Goal: Information Seeking & Learning: Learn about a topic

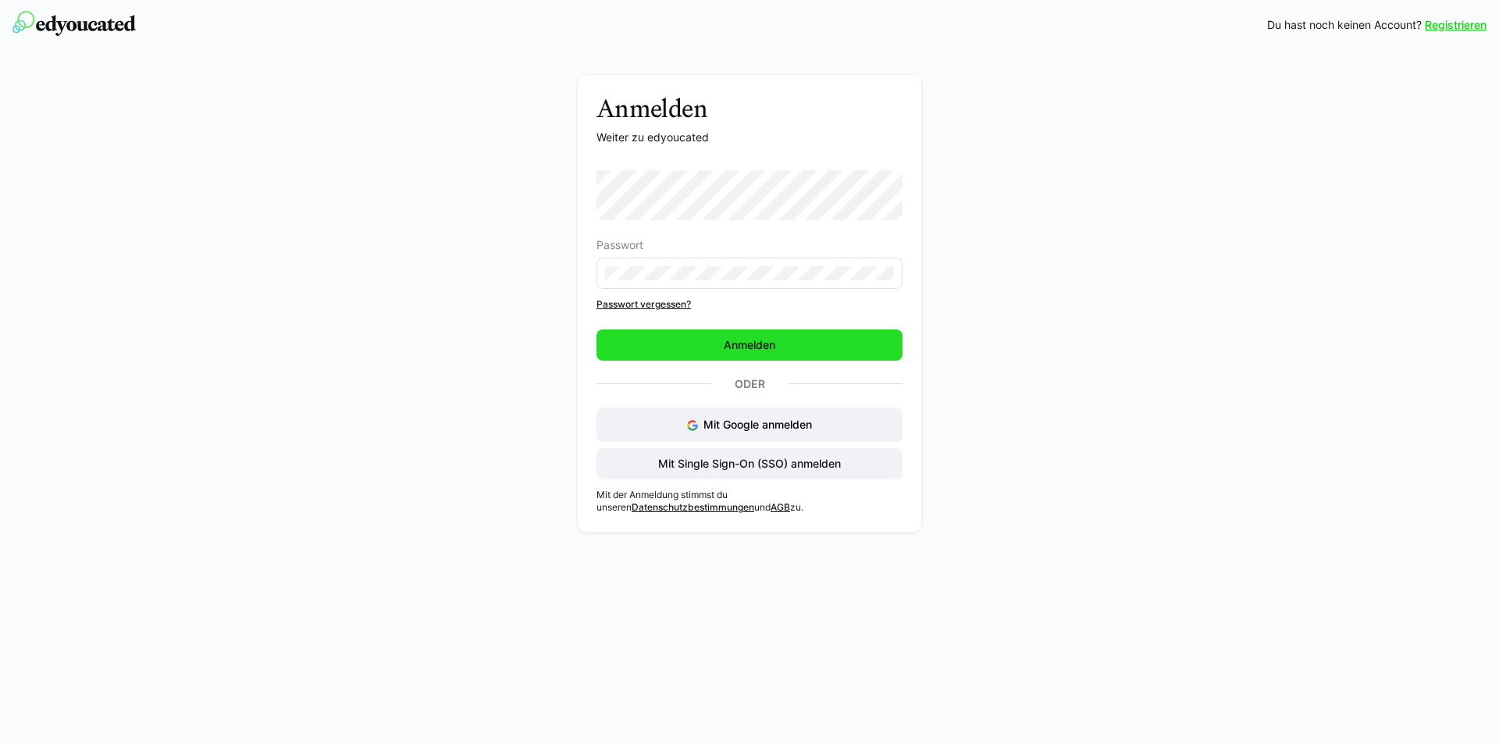
click at [784, 343] on span "Anmelden" at bounding box center [749, 344] width 306 height 31
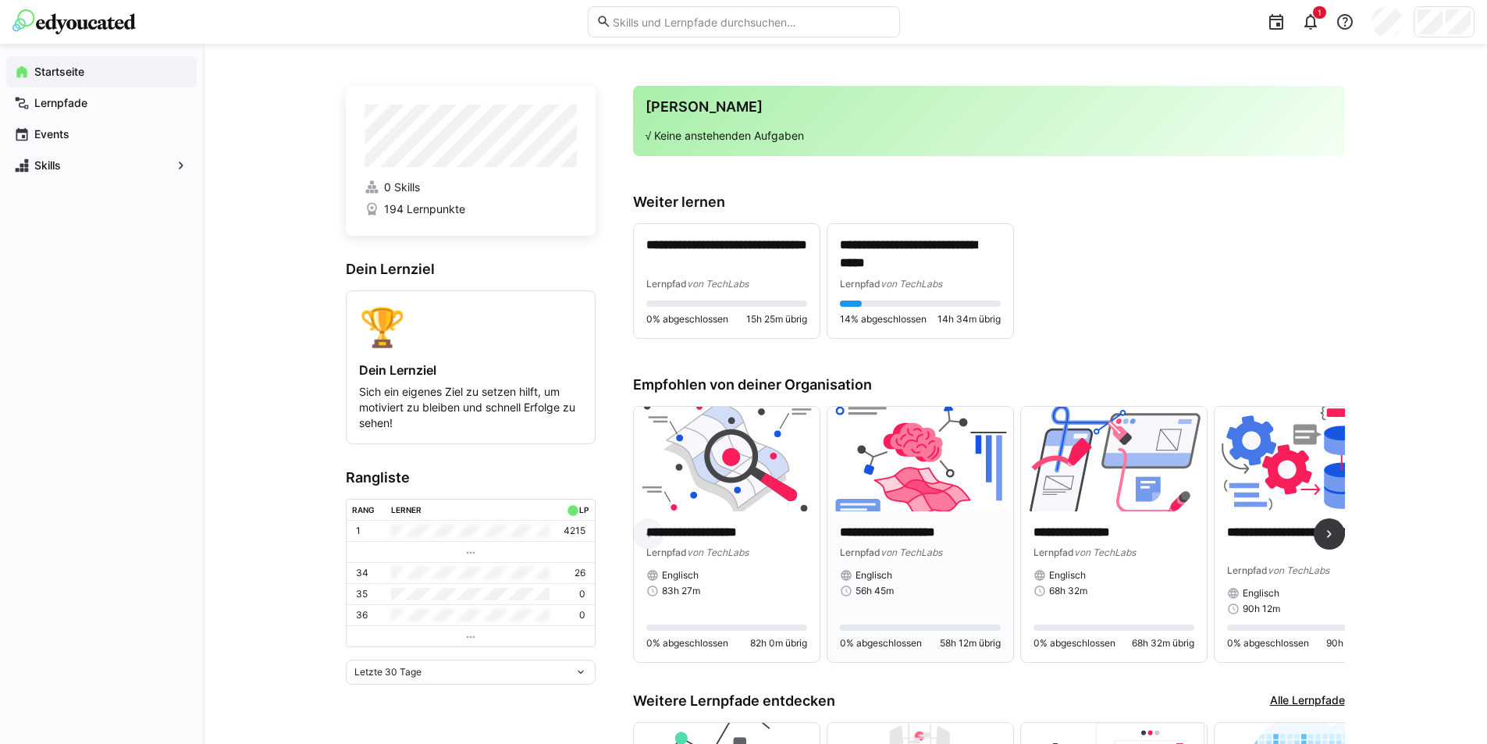
scroll to position [86, 0]
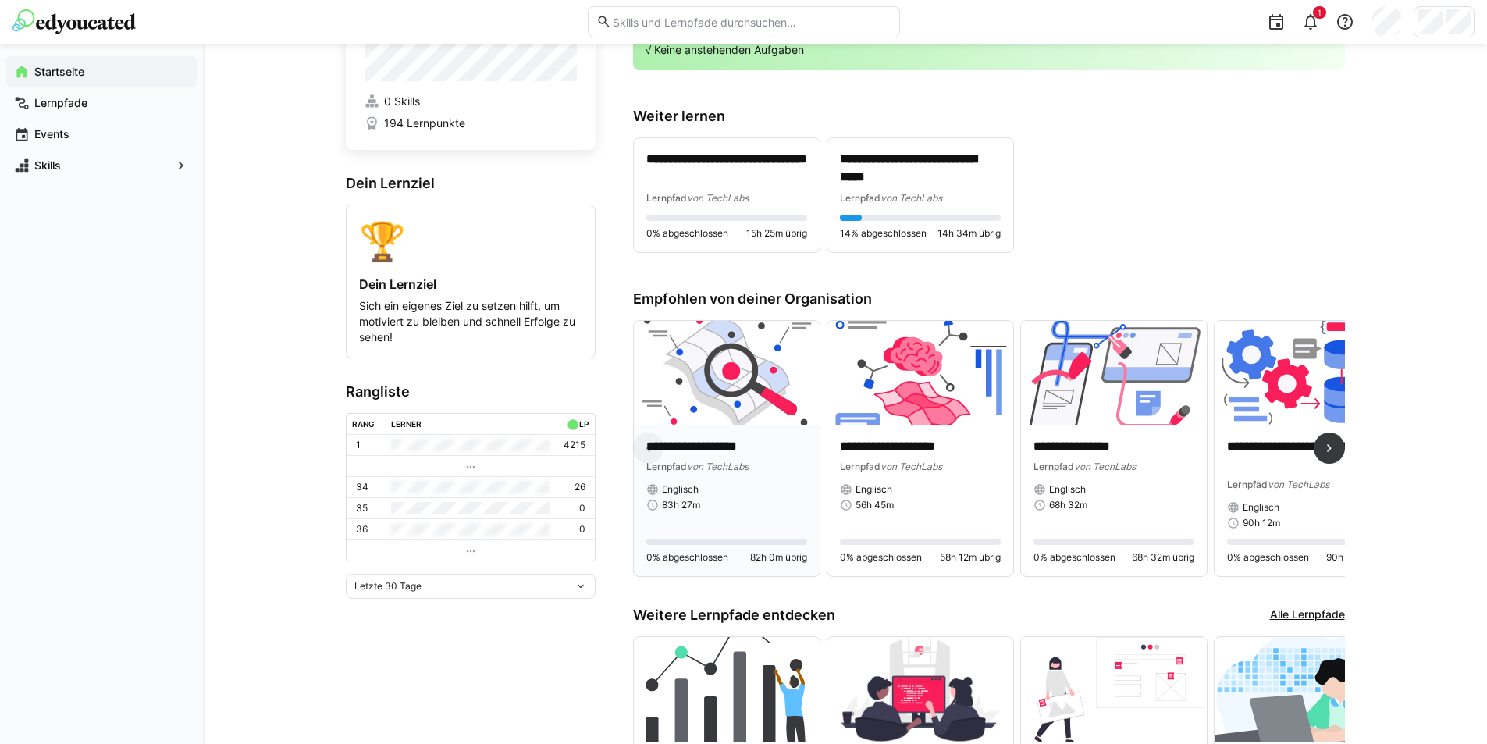
click at [713, 443] on p "**********" at bounding box center [726, 447] width 161 height 18
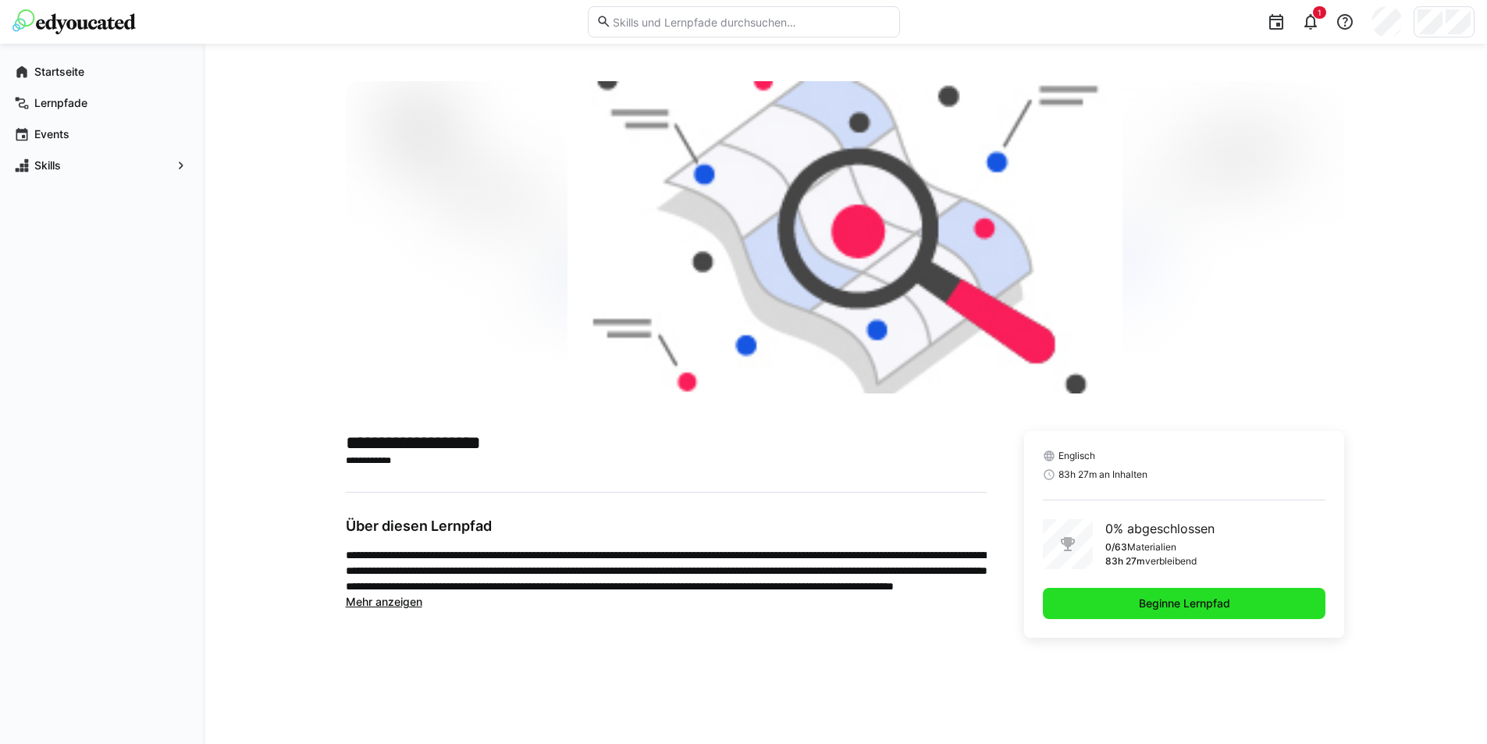
click at [1187, 605] on span "Beginne Lernpfad" at bounding box center [1185, 604] width 96 height 16
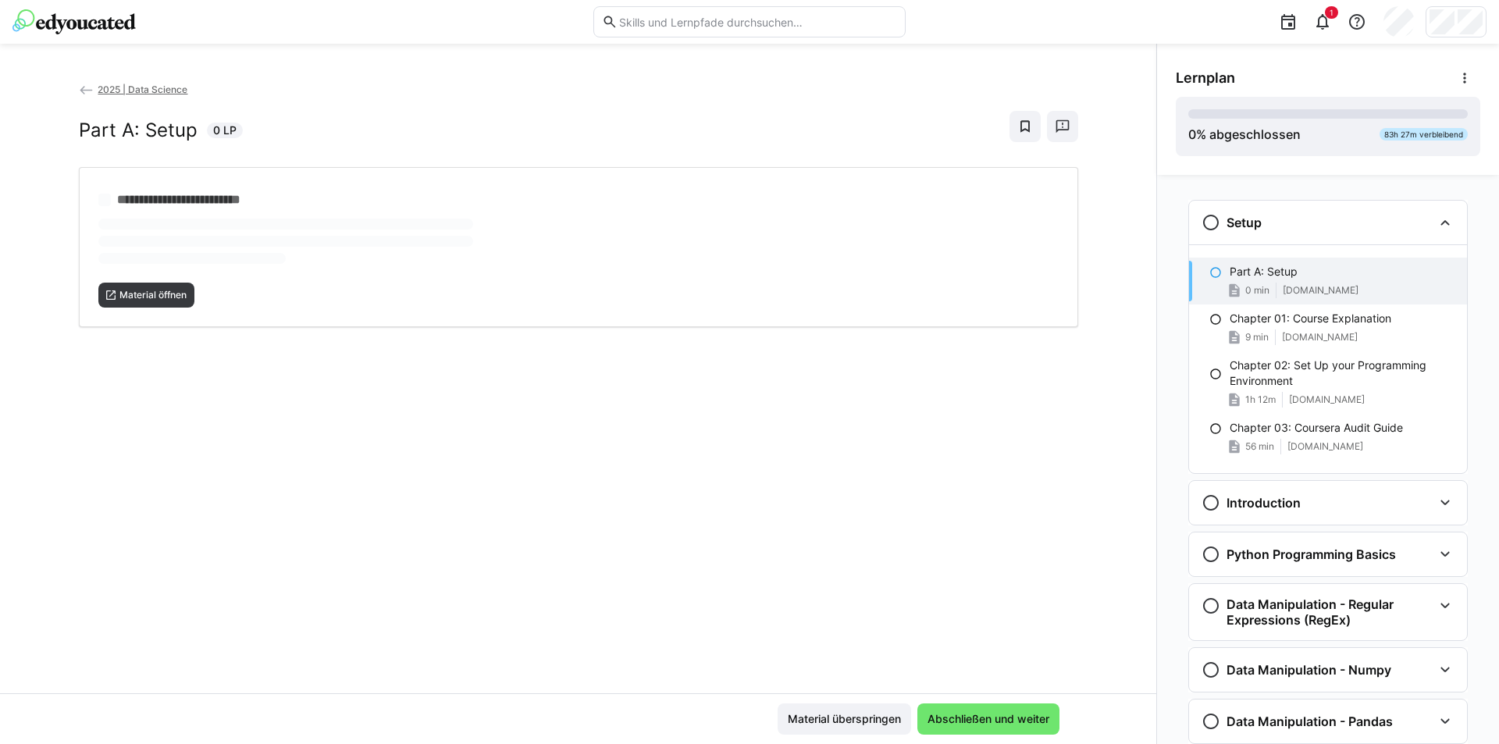
scroll to position [25, 0]
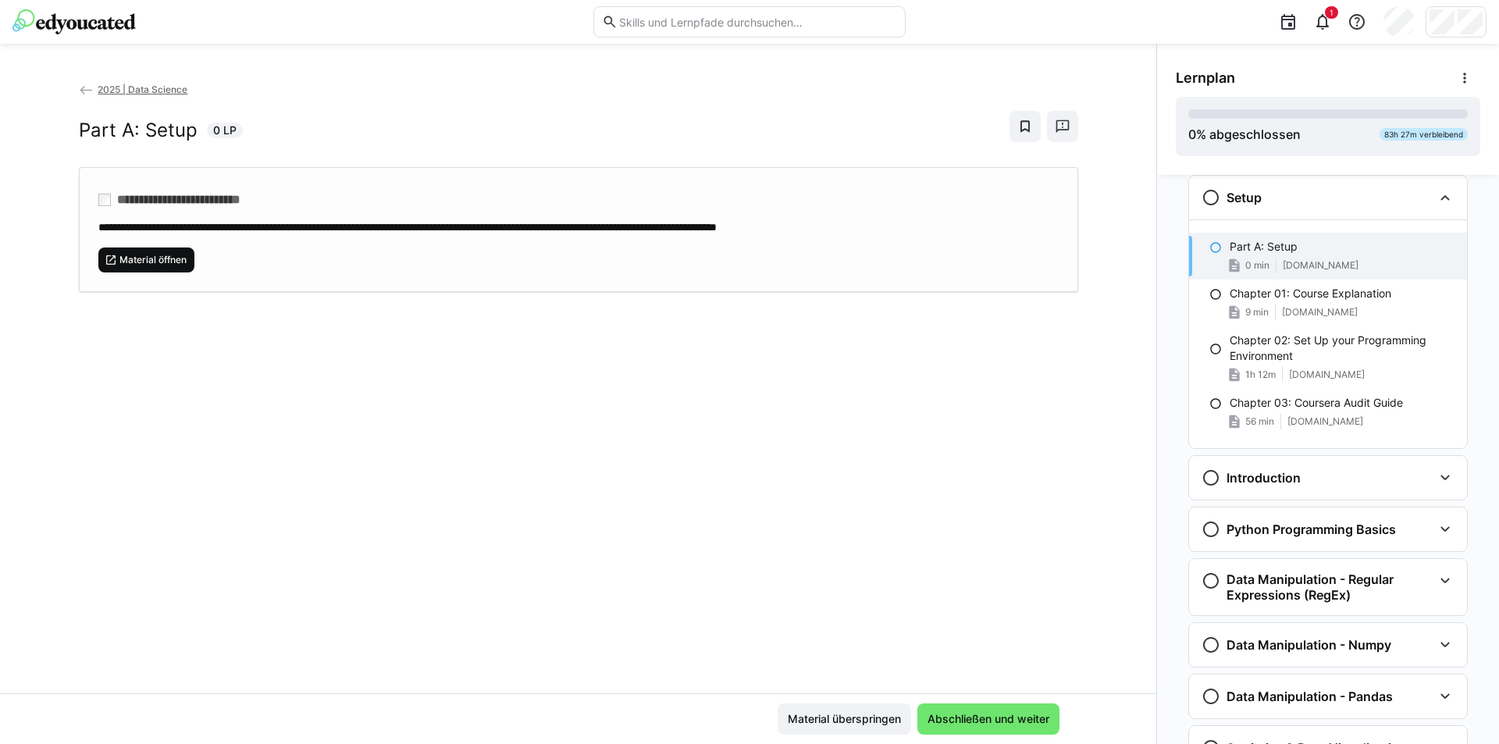
click at [167, 255] on span "Material öffnen" at bounding box center [153, 260] width 70 height 12
click at [1275, 289] on p "Chapter 01: Course Explanation" at bounding box center [1311, 294] width 162 height 16
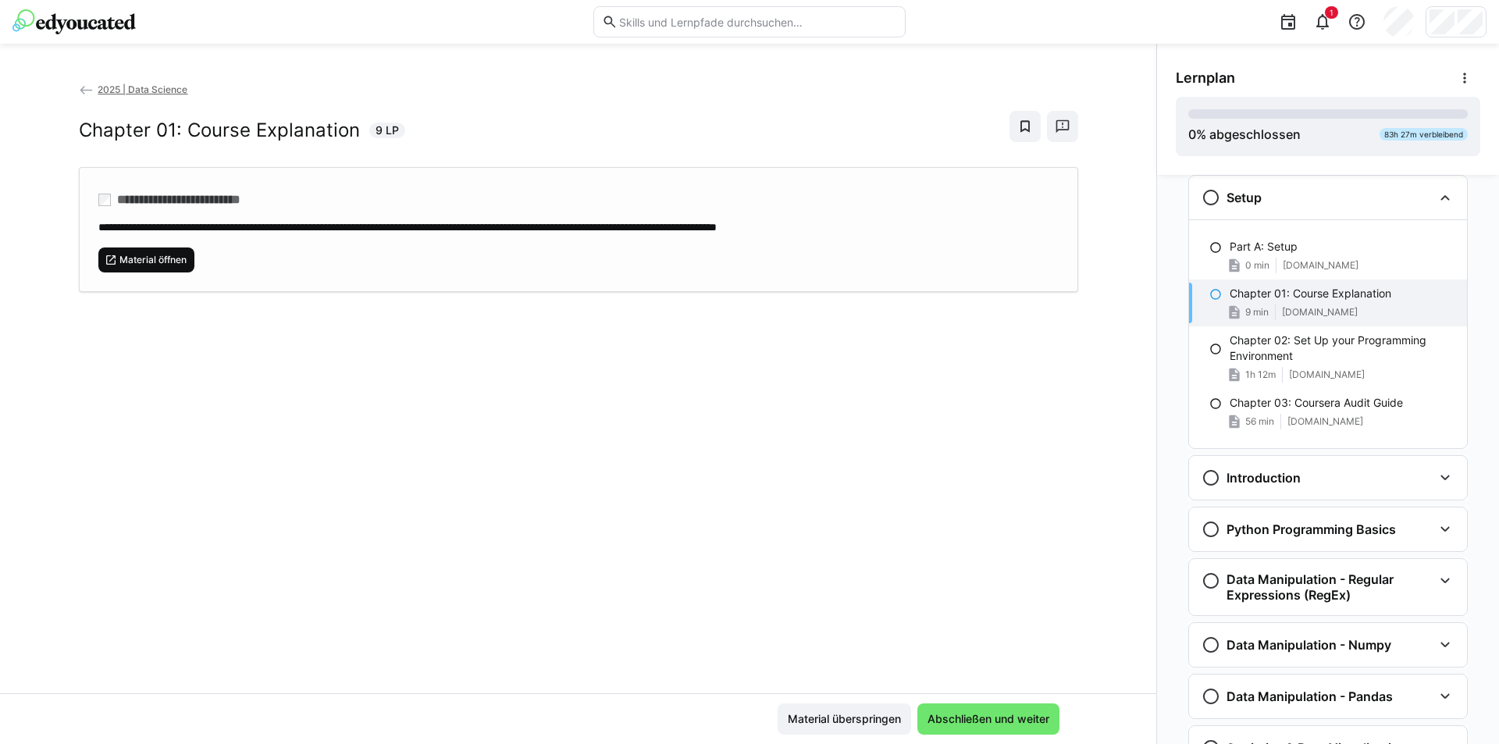
click at [176, 257] on span "Material öffnen" at bounding box center [153, 260] width 70 height 12
